Goal: Information Seeking & Learning: Learn about a topic

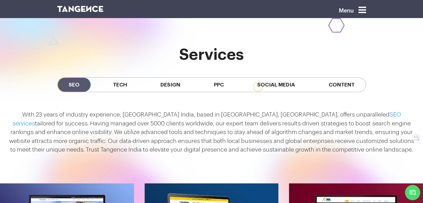
scroll to position [490, 0]
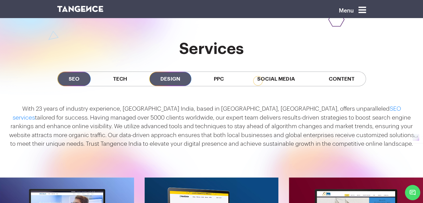
click at [169, 77] on span "Design" at bounding box center [170, 79] width 42 height 14
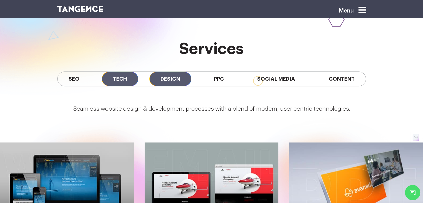
click at [123, 82] on span "Tech" at bounding box center [120, 79] width 36 height 14
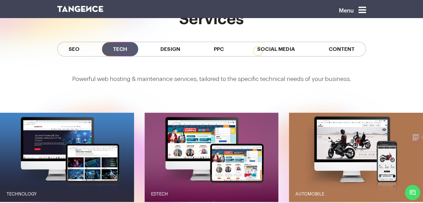
scroll to position [520, 0]
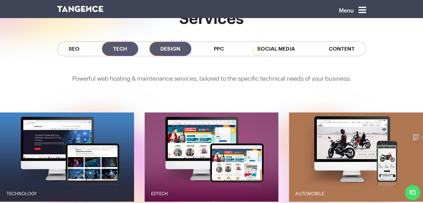
click at [168, 51] on span "Design" at bounding box center [170, 49] width 42 height 14
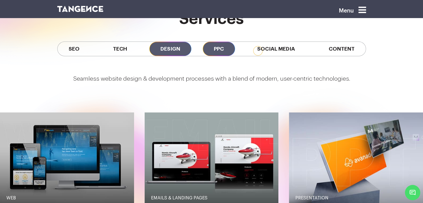
click at [219, 51] on span "PPC" at bounding box center [219, 49] width 32 height 14
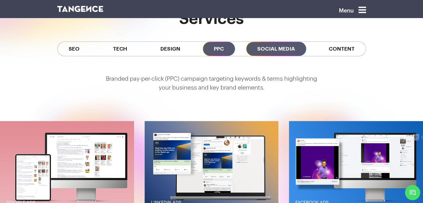
click at [280, 50] on span "Social Media" at bounding box center [276, 49] width 60 height 14
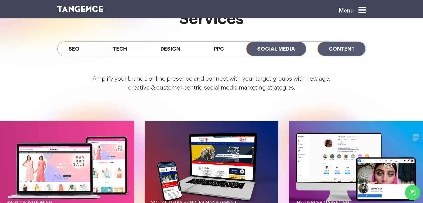
click at [334, 47] on span "Content" at bounding box center [341, 49] width 48 height 14
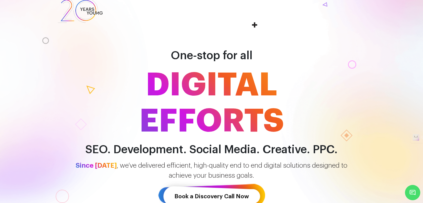
scroll to position [0, 0]
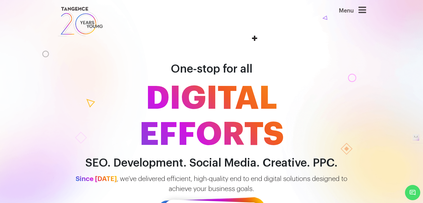
click at [363, 8] on icon at bounding box center [362, 10] width 8 height 9
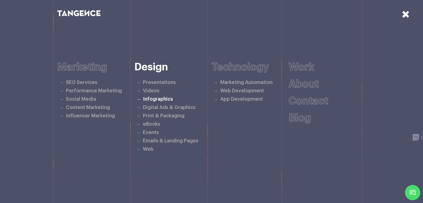
scroll to position [2, 0]
click at [83, 89] on link "Performance Marketing" at bounding box center [94, 90] width 56 height 5
